Goal: Task Accomplishment & Management: Use online tool/utility

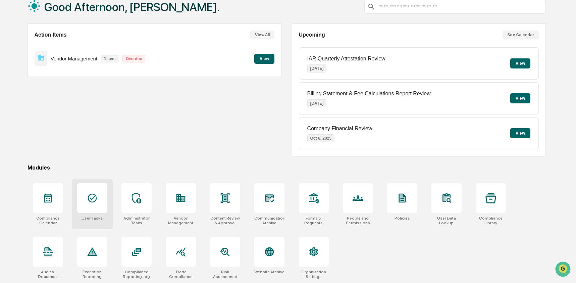
click at [93, 202] on icon at bounding box center [92, 198] width 11 height 11
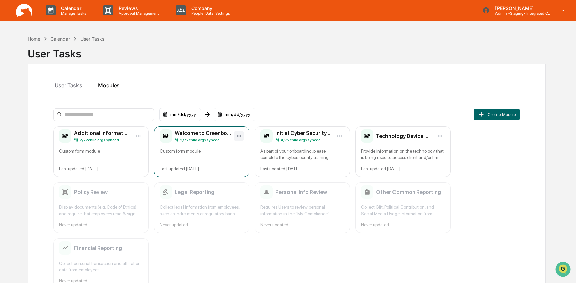
click at [240, 136] on html "Calendar Manage Tasks Reviews Approval Management Company People, Data, Setting…" at bounding box center [288, 141] width 576 height 283
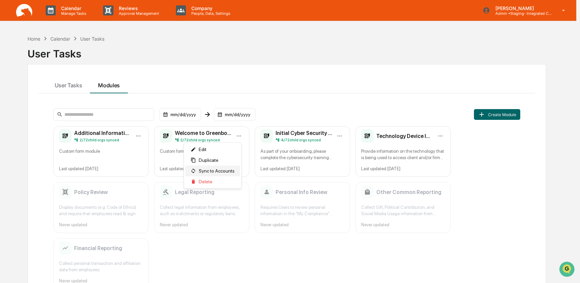
click at [211, 173] on span "Sync to Accounts" at bounding box center [217, 170] width 36 height 5
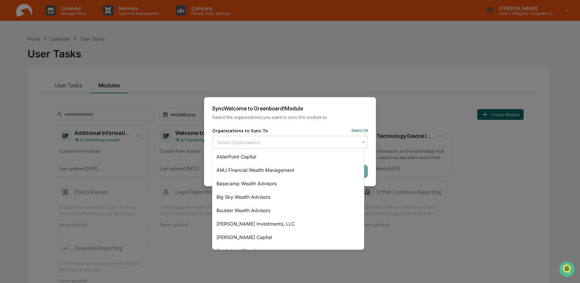
click at [244, 140] on div at bounding box center [287, 142] width 140 height 7
type input "***"
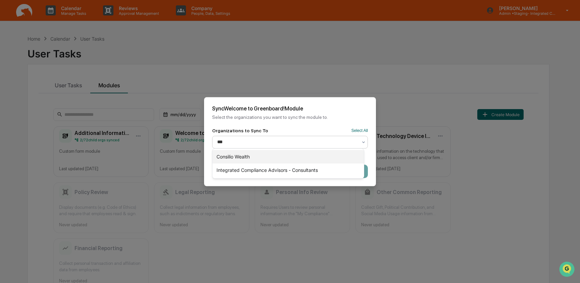
click at [241, 155] on div "Consilio Wealth" at bounding box center [287, 156] width 151 height 13
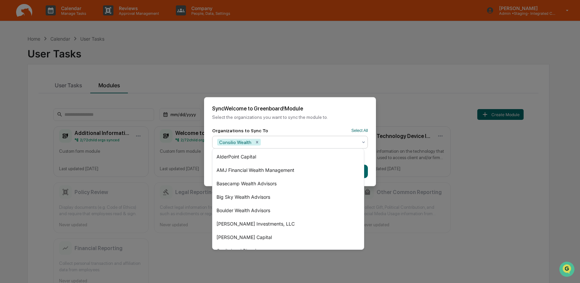
click at [308, 118] on div "Sync Welcome to Greenboard! Module Select the organizations you want to sync th…" at bounding box center [290, 112] width 172 height 31
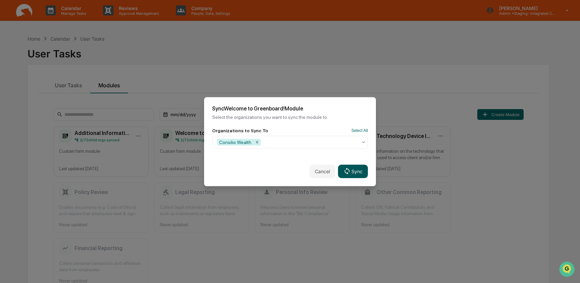
click at [343, 168] on icon at bounding box center [346, 170] width 7 height 7
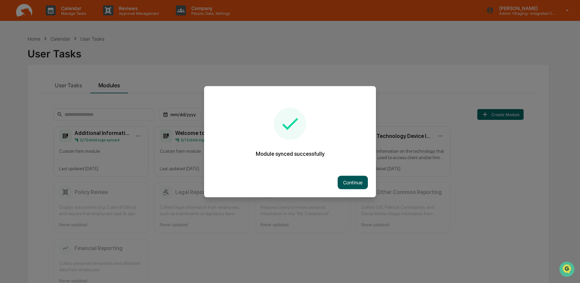
click at [345, 186] on button "Continue" at bounding box center [353, 181] width 30 height 13
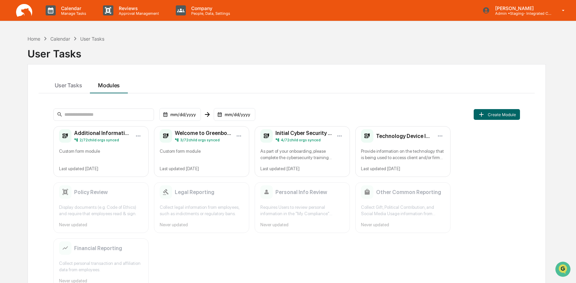
click at [523, 21] on div "Calendar Manage Tasks Reviews Approval Management Company People, Data, Setting…" at bounding box center [288, 10] width 576 height 21
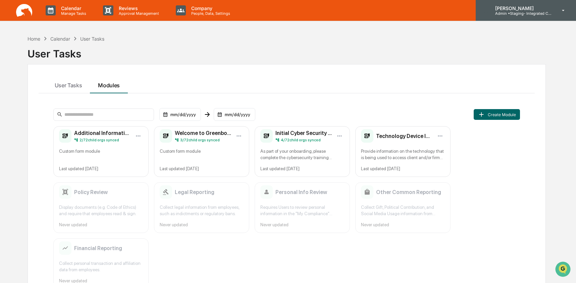
click at [522, 16] on div "[PERSON_NAME] Admin • Staging- Integrated Compliance Advisors" at bounding box center [526, 10] width 100 height 21
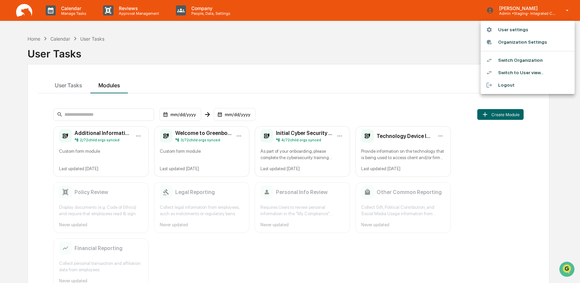
click at [521, 57] on li "Switch Organization" at bounding box center [527, 60] width 94 height 12
